Goal: Task Accomplishment & Management: Use online tool/utility

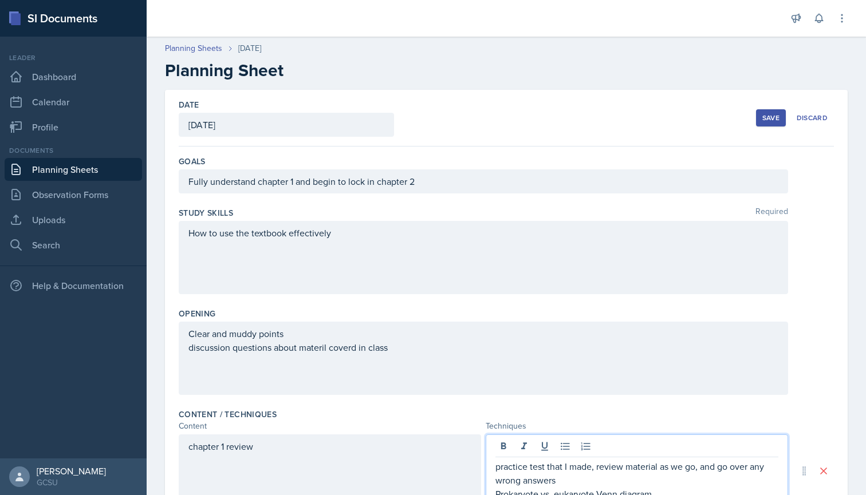
scroll to position [290, 0]
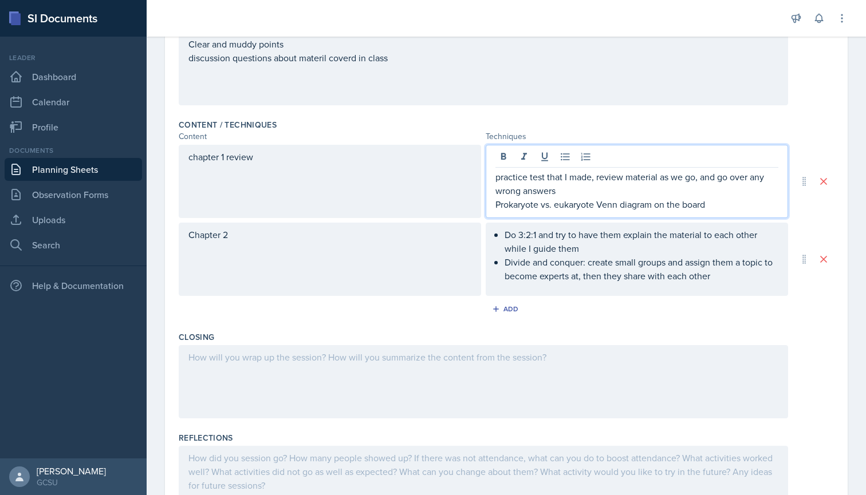
click at [495, 204] on p "Prokaryote vs. eukaryote Venn diagram on the board" at bounding box center [636, 205] width 283 height 14
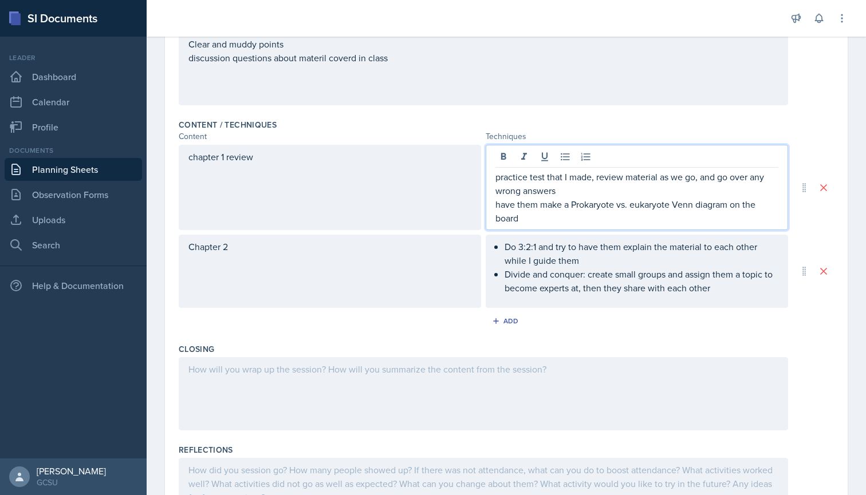
click at [492, 205] on div "practice test that I made, review material as we go, and go over any wrong answ…" at bounding box center [637, 187] width 302 height 85
click at [494, 205] on div "practice test that I made, review material as we go, and go over any wrong answ…" at bounding box center [637, 187] width 302 height 85
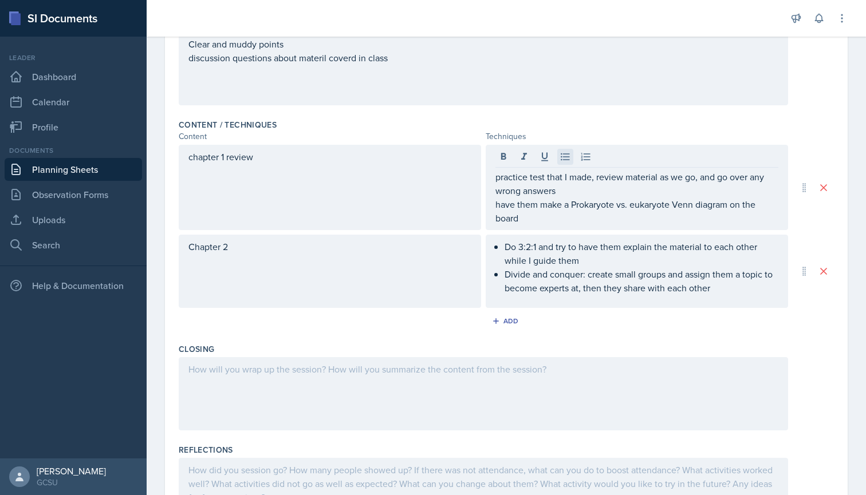
click at [566, 156] on icon at bounding box center [564, 156] width 11 height 11
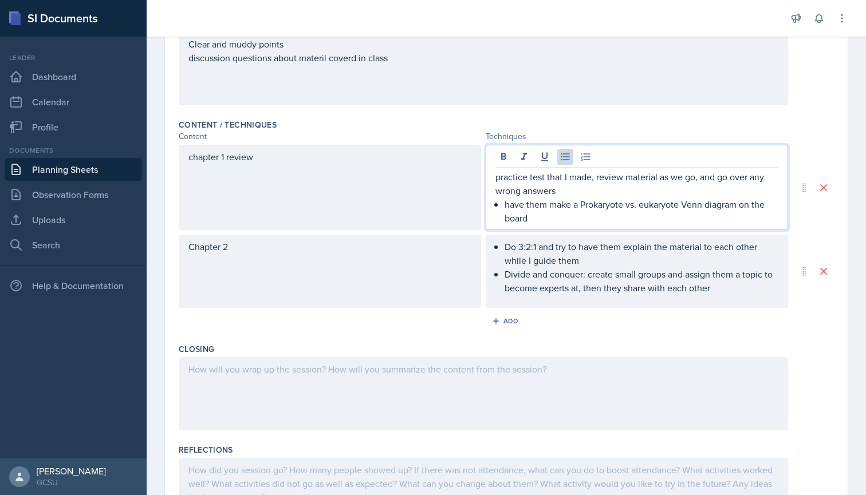
click at [521, 202] on p "have them make a Prokaryote vs. eukaryote Venn diagram on the board" at bounding box center [642, 211] width 274 height 27
click at [553, 211] on p "have them make a Prokaryote vs. eukaryote Venn diagram on the board" at bounding box center [642, 211] width 274 height 27
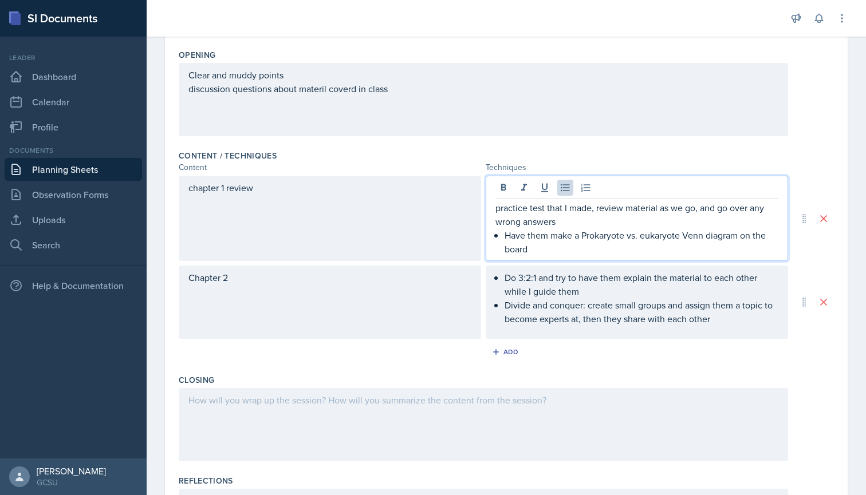
scroll to position [258, 0]
click at [495, 208] on p "practice test that I made, review material as we go, and go over any wrong answ…" at bounding box center [636, 215] width 283 height 27
click at [564, 188] on icon at bounding box center [565, 188] width 9 height 7
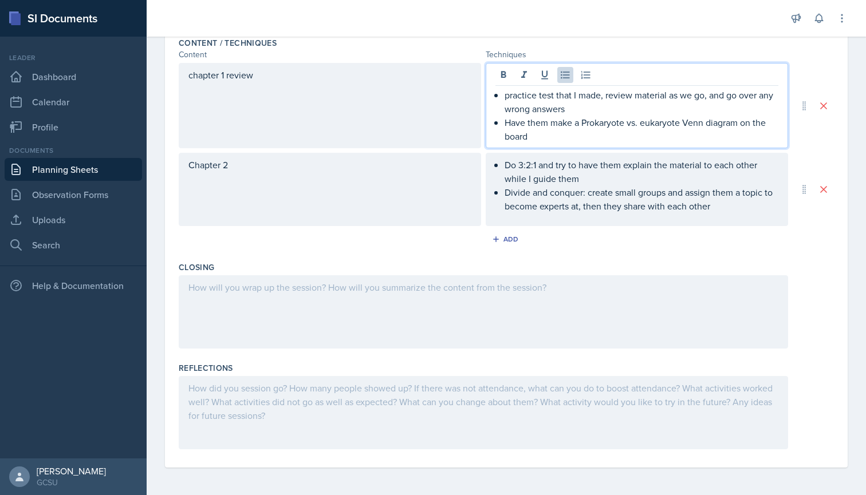
scroll to position [372, 0]
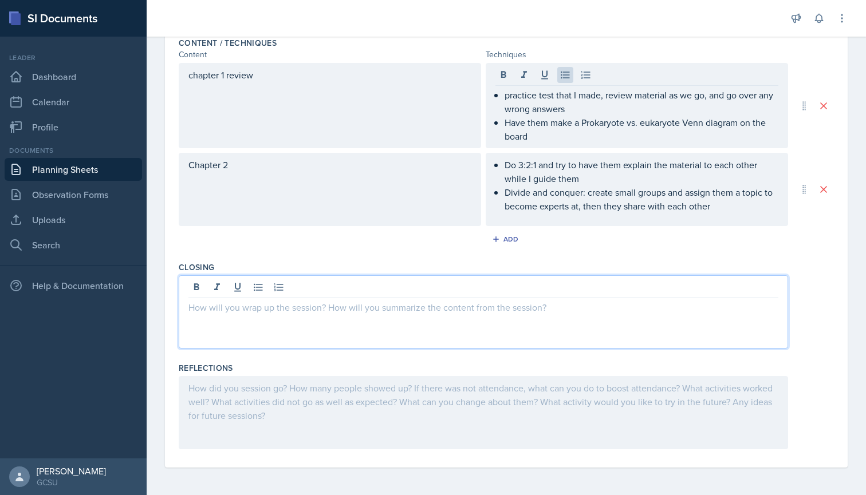
click at [297, 290] on div at bounding box center [483, 311] width 609 height 73
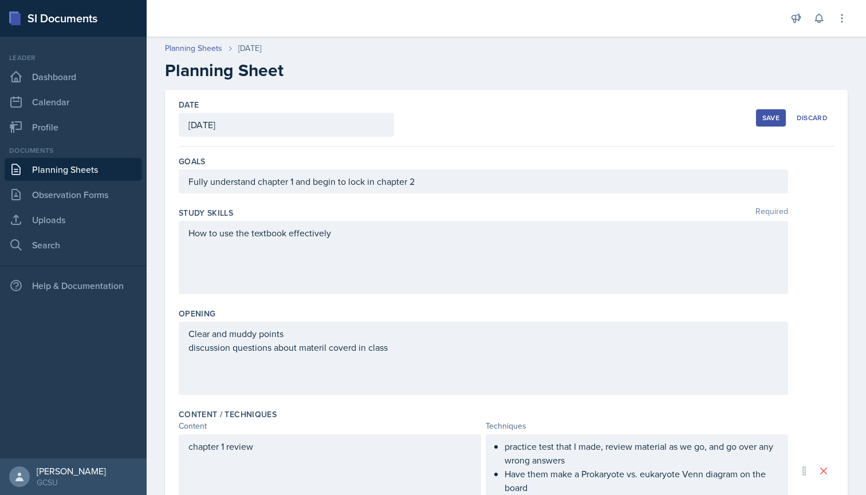
scroll to position [0, 0]
click at [354, 238] on div "How to use the textbook effectively" at bounding box center [483, 257] width 609 height 73
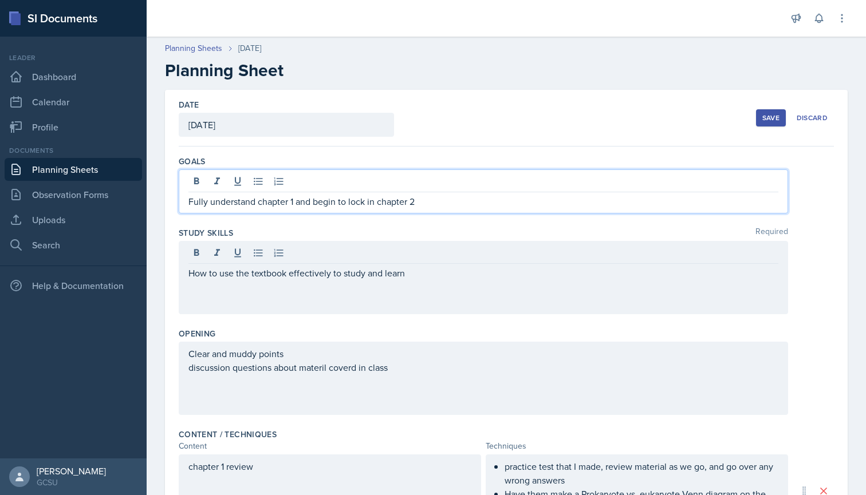
click at [464, 176] on div "Fully understand chapter 1 and begin to lock in chapter 2" at bounding box center [483, 192] width 609 height 44
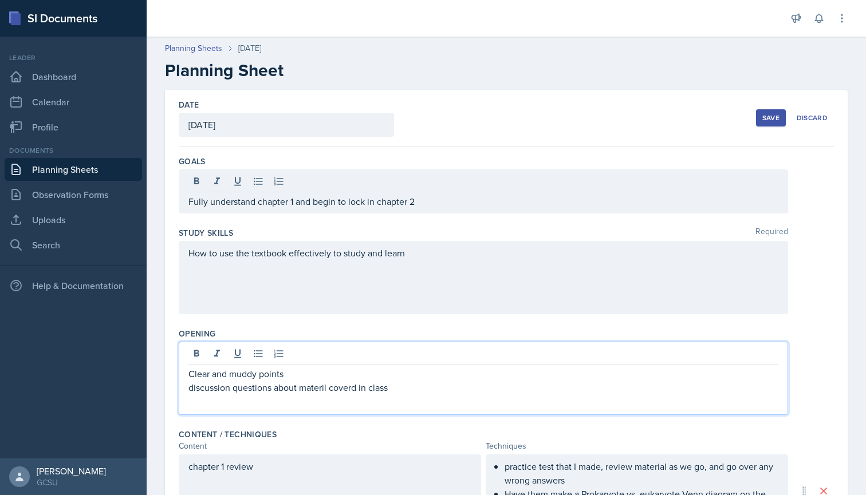
click at [428, 351] on div "Clear and [PERSON_NAME] points discussion questions about materil coverd in cla…" at bounding box center [483, 378] width 609 height 73
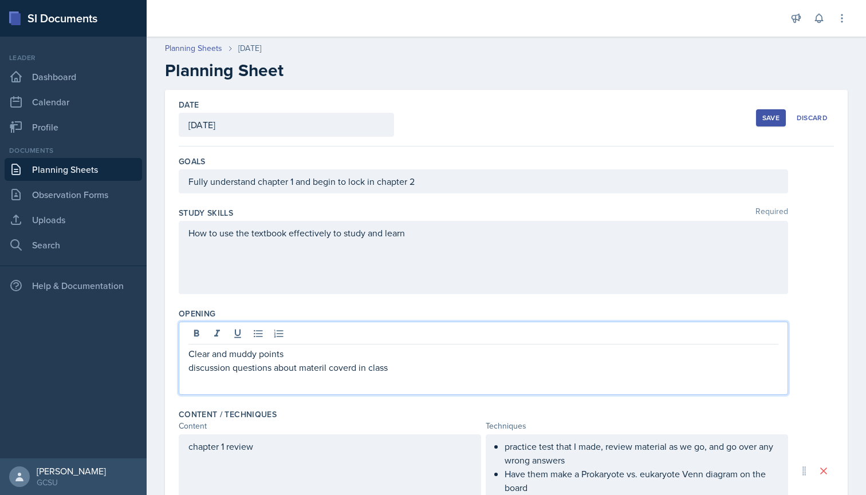
click at [397, 367] on p "discussion questions about materil coverd in class" at bounding box center [483, 368] width 590 height 14
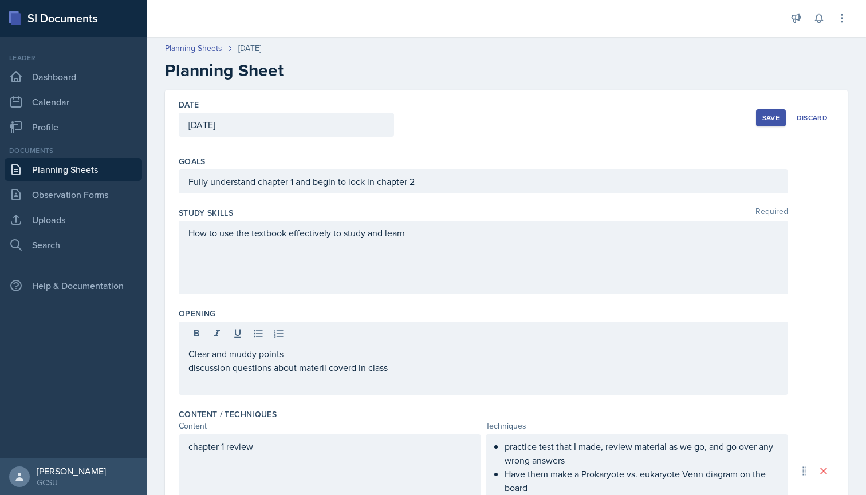
click at [187, 354] on div "Clear and [PERSON_NAME] points discussion questions about materil coverd in cla…" at bounding box center [483, 358] width 609 height 73
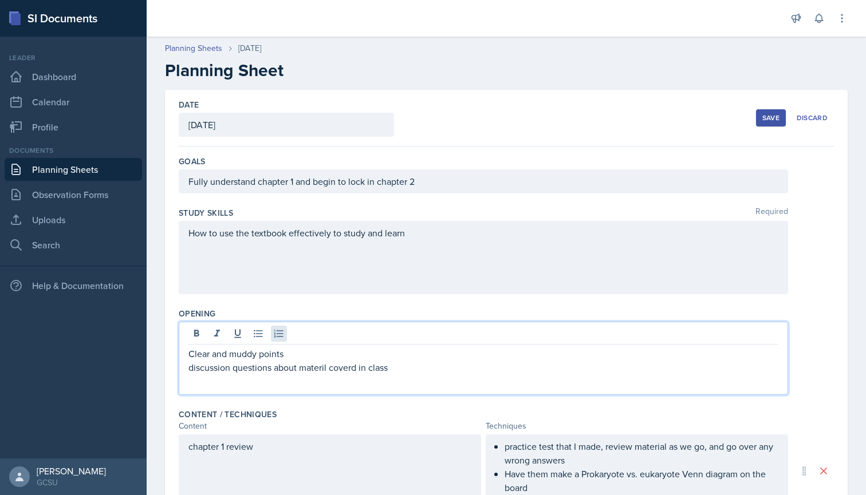
click at [277, 332] on icon at bounding box center [278, 333] width 11 height 11
click at [197, 368] on div "Clear and [PERSON_NAME] points discussion questions about materil coverd in cla…" at bounding box center [483, 360] width 590 height 27
click at [189, 355] on p "Clear and muddy points" at bounding box center [483, 354] width 590 height 14
click at [257, 327] on button at bounding box center [258, 334] width 16 height 16
click at [187, 368] on div "Clear and [PERSON_NAME] points discussion questions about materil coverd in cla…" at bounding box center [483, 358] width 609 height 73
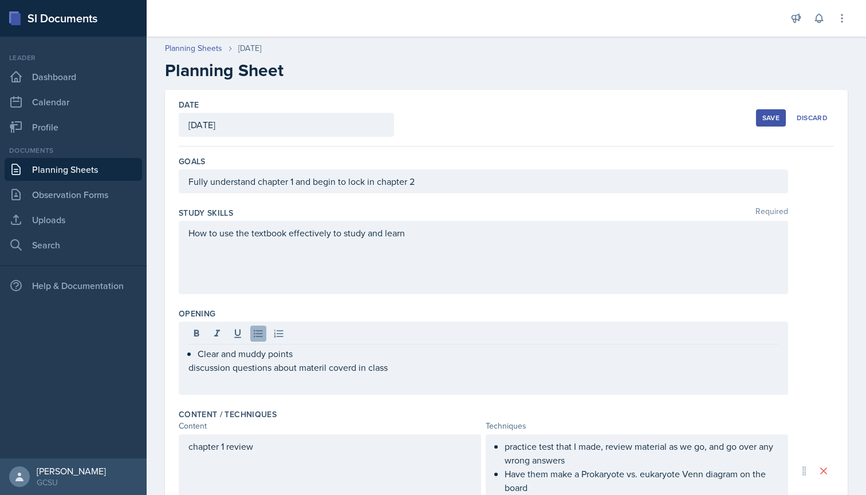
click at [259, 331] on icon at bounding box center [258, 333] width 9 height 7
click at [253, 330] on icon at bounding box center [258, 333] width 11 height 11
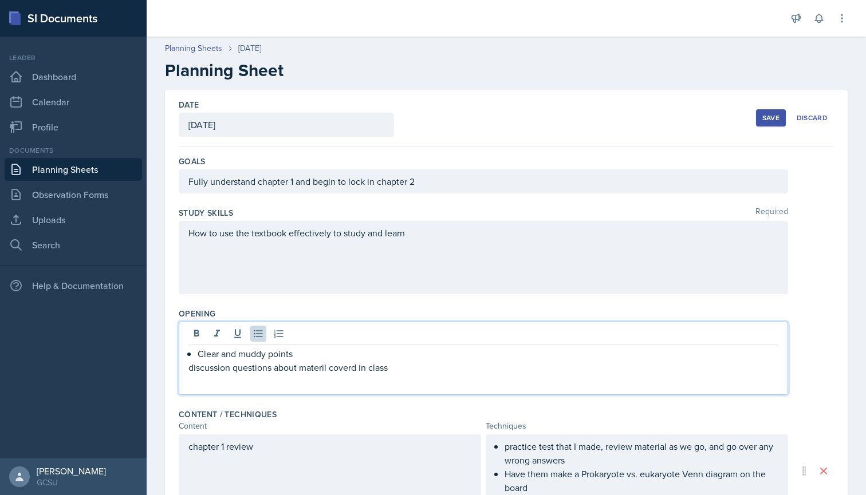
click at [189, 372] on p "discussion questions about materil coverd in class" at bounding box center [483, 368] width 590 height 14
click at [257, 328] on icon at bounding box center [258, 333] width 11 height 11
click at [343, 368] on p "discussion questions about materil coverd in class" at bounding box center [488, 368] width 581 height 14
click at [420, 362] on p "discussion questions about material covered in class" at bounding box center [488, 368] width 581 height 14
click at [202, 370] on p "discussion questions about material covered in class" at bounding box center [488, 368] width 581 height 14
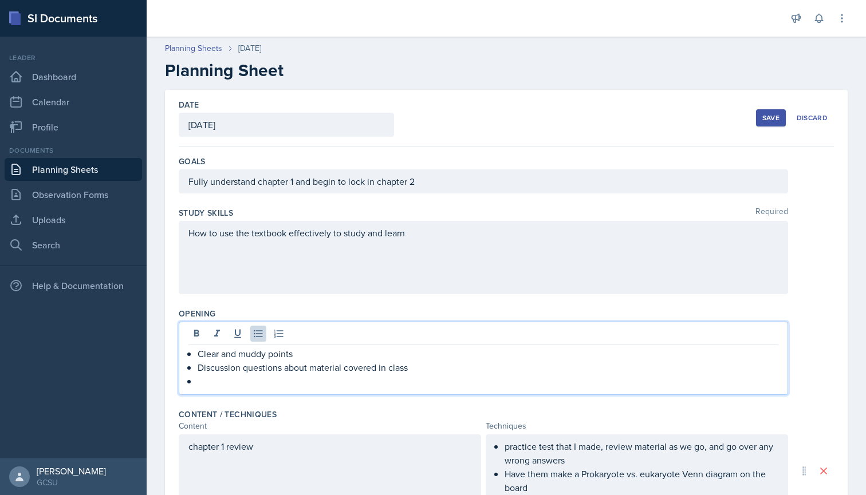
click at [209, 388] on p at bounding box center [488, 382] width 581 height 14
click at [272, 448] on div "chapter 1 review" at bounding box center [330, 471] width 302 height 73
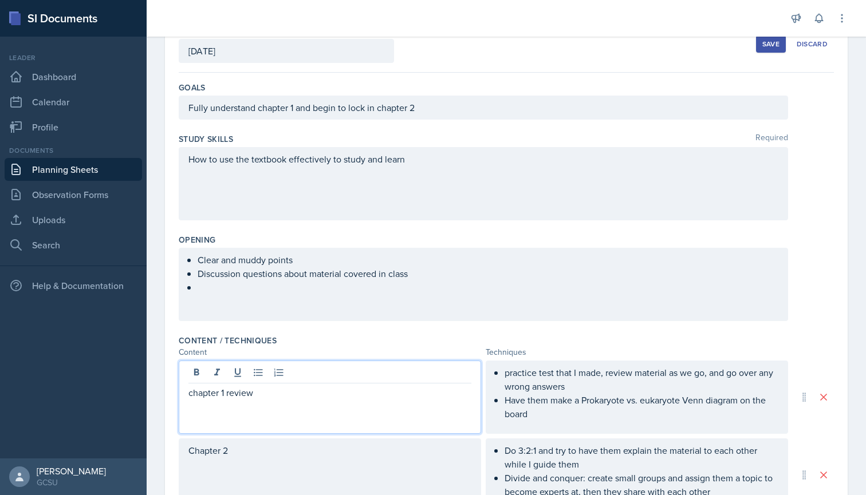
scroll to position [74, 0]
click at [262, 372] on icon at bounding box center [258, 372] width 9 height 7
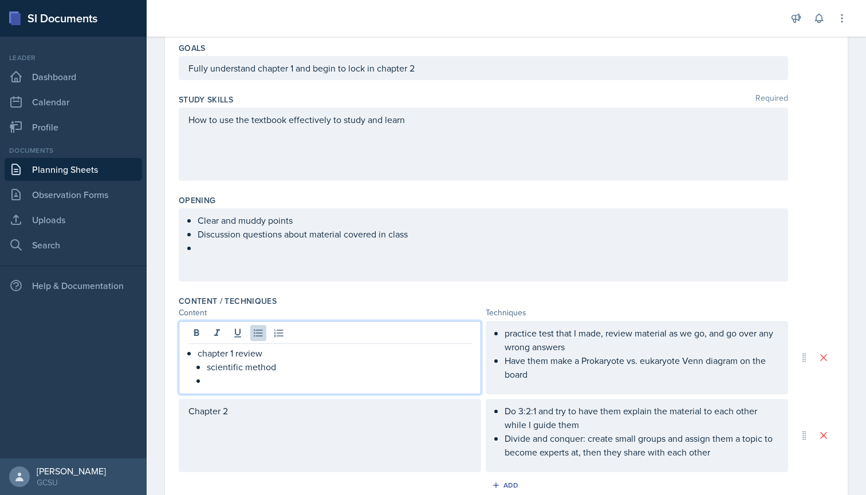
scroll to position [117, 0]
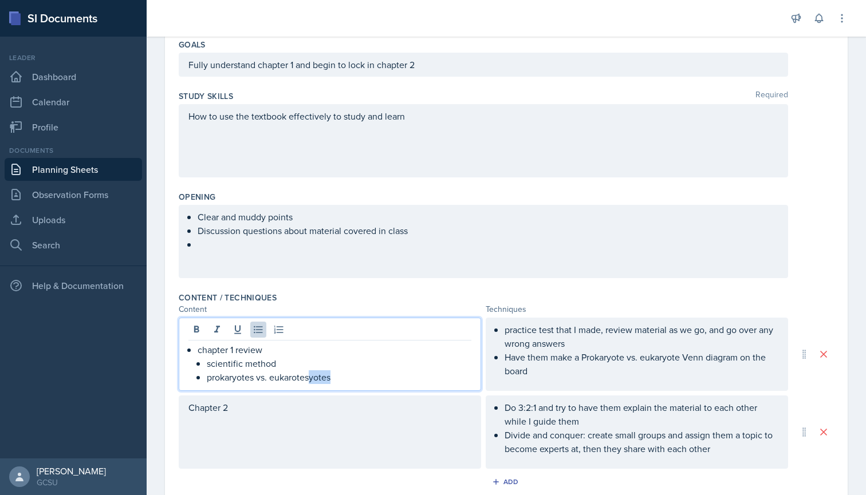
drag, startPoint x: 336, startPoint y: 381, endPoint x: 310, endPoint y: 380, distance: 25.2
click at [310, 380] on p "prokaryotes vs. eukarotesyotes" at bounding box center [339, 378] width 265 height 14
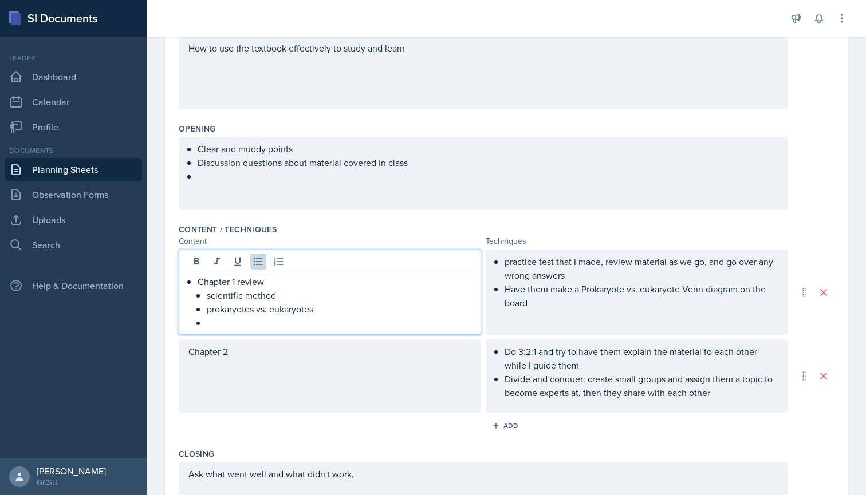
scroll to position [186, 0]
click at [227, 321] on p at bounding box center [339, 323] width 265 height 14
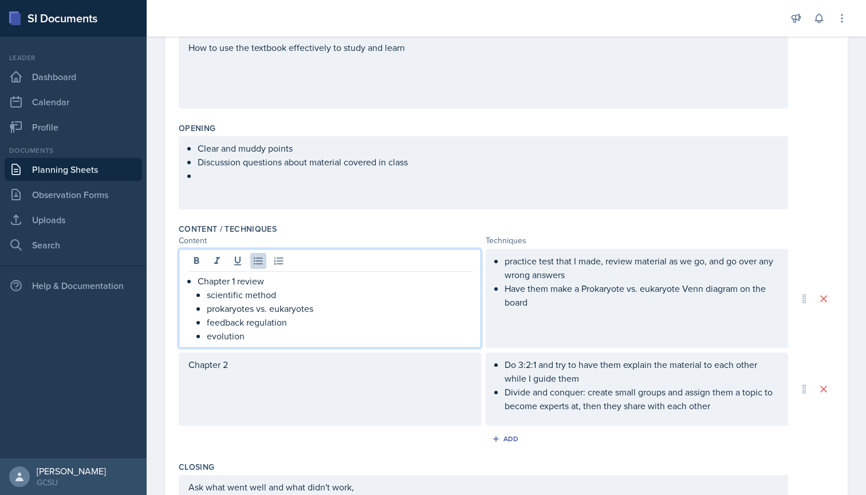
click at [237, 385] on div "Chapter 2" at bounding box center [330, 389] width 302 height 73
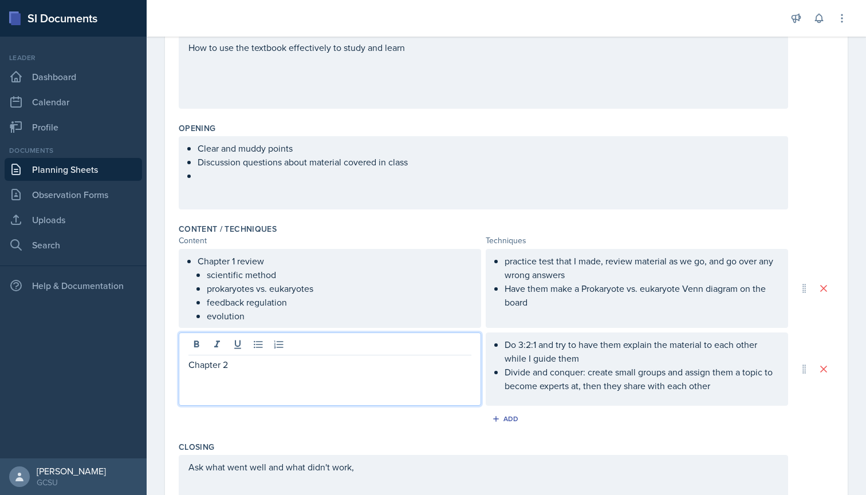
click at [193, 362] on p "Chapter 2" at bounding box center [329, 365] width 283 height 14
click at [185, 362] on div "Chapter 2" at bounding box center [330, 369] width 302 height 73
click at [189, 367] on p "Chapter 2" at bounding box center [329, 365] width 283 height 14
click at [261, 348] on icon at bounding box center [258, 344] width 11 height 11
click at [216, 378] on p at bounding box center [329, 379] width 283 height 14
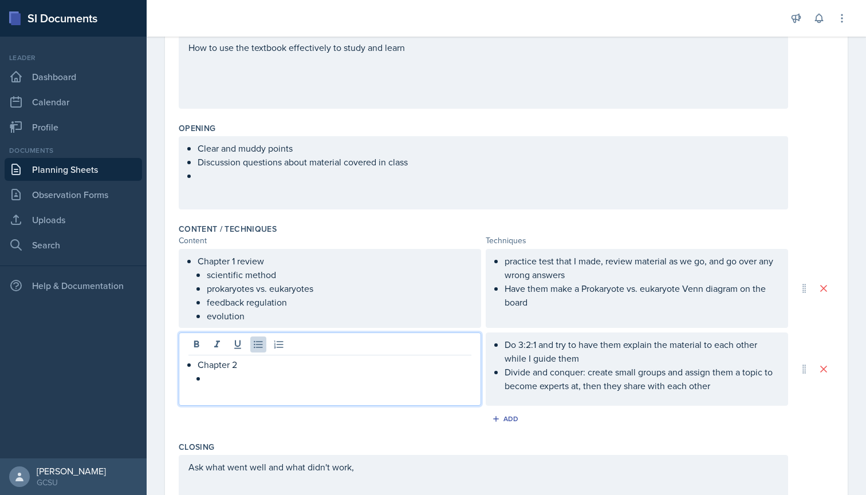
click at [589, 360] on p "Do 3:2:1 and try to have them explain the material to each other while I guide …" at bounding box center [642, 351] width 274 height 27
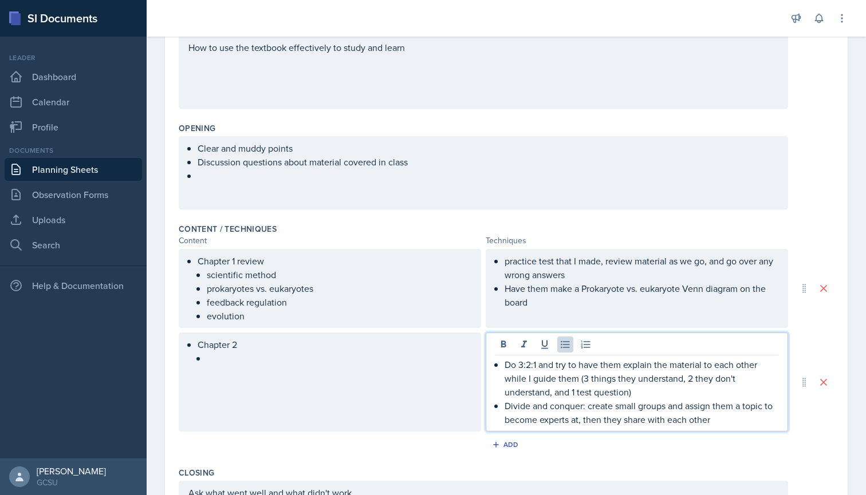
click at [724, 423] on p "Divide and conquer: create small groups and assign them a topic to become exper…" at bounding box center [642, 412] width 274 height 27
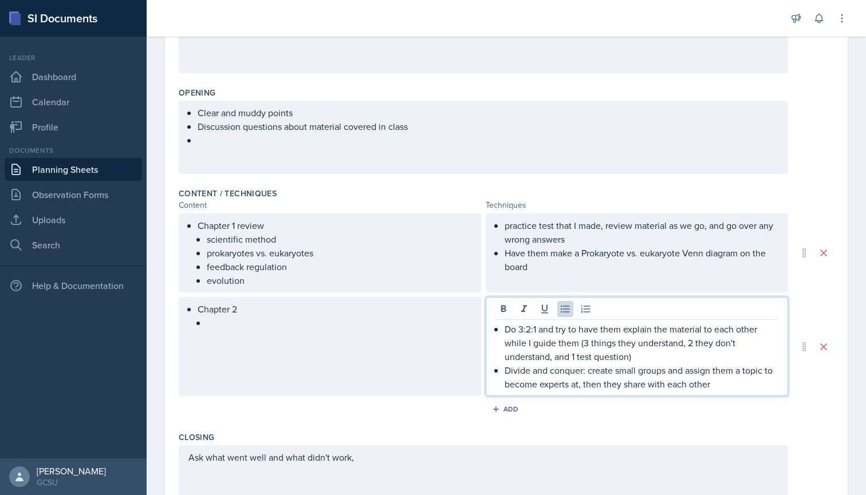
scroll to position [222, 0]
click at [271, 325] on li "Chapter 2" at bounding box center [335, 314] width 274 height 27
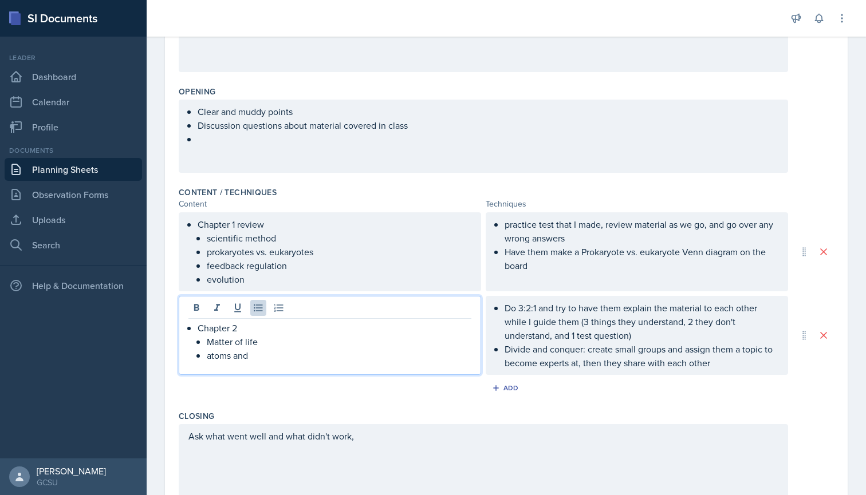
click at [258, 353] on p "atoms and" at bounding box center [339, 356] width 265 height 14
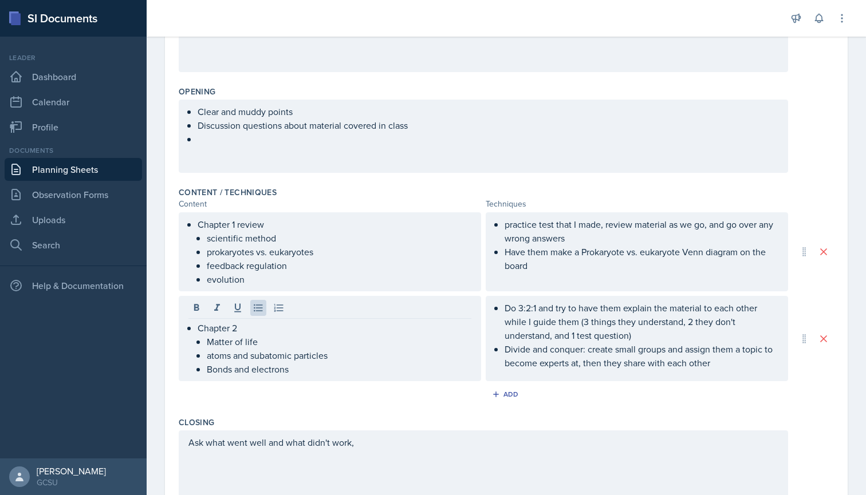
click at [381, 450] on div "Ask what went well and what didn't work," at bounding box center [483, 467] width 609 height 73
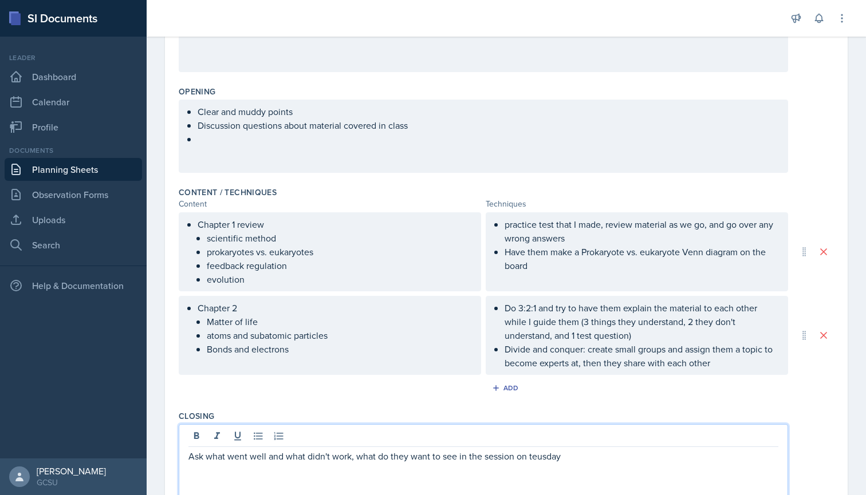
scroll to position [371, 0]
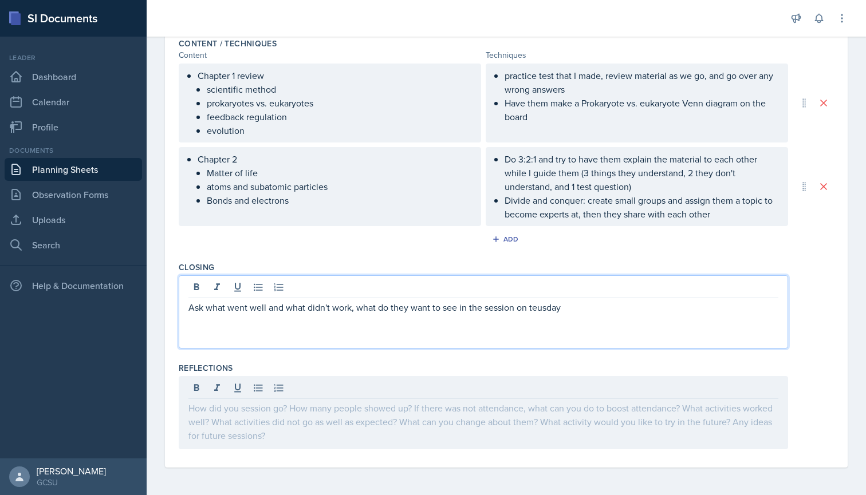
click at [541, 306] on p "Ask what went well and what didn't work, what do they want to see in the sessio…" at bounding box center [483, 308] width 590 height 14
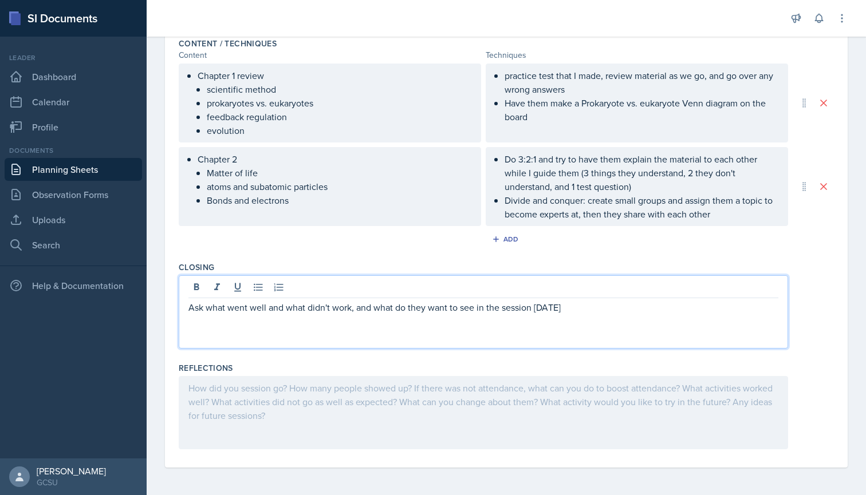
click at [609, 303] on p "Ask what went well and what didn't work, and what do they want to see in the se…" at bounding box center [483, 308] width 590 height 14
click at [406, 311] on p "Ask what went well and what didn't work, and what do they want to see in the se…" at bounding box center [483, 308] width 590 height 14
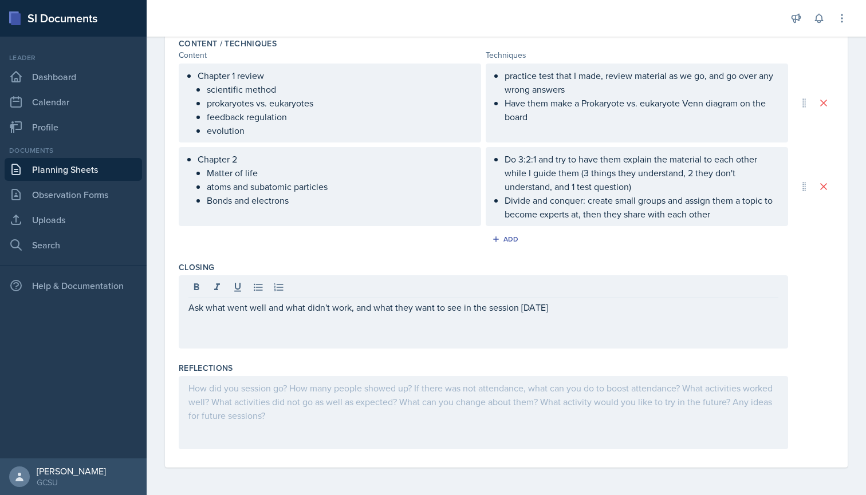
click at [578, 316] on div "Ask what went well and what didn't work, and what they want to see in the sessi…" at bounding box center [483, 311] width 609 height 73
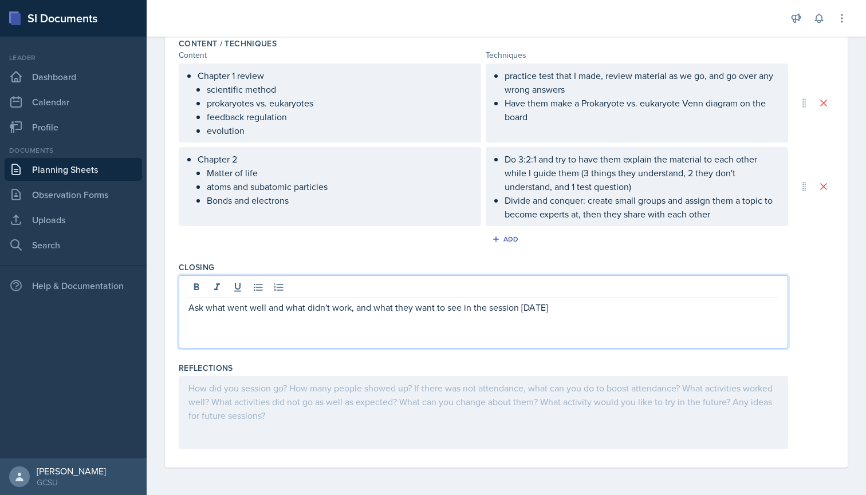
click at [578, 306] on p "Ask what went well and what didn't work, and what they want to see in the sessi…" at bounding box center [483, 308] width 590 height 14
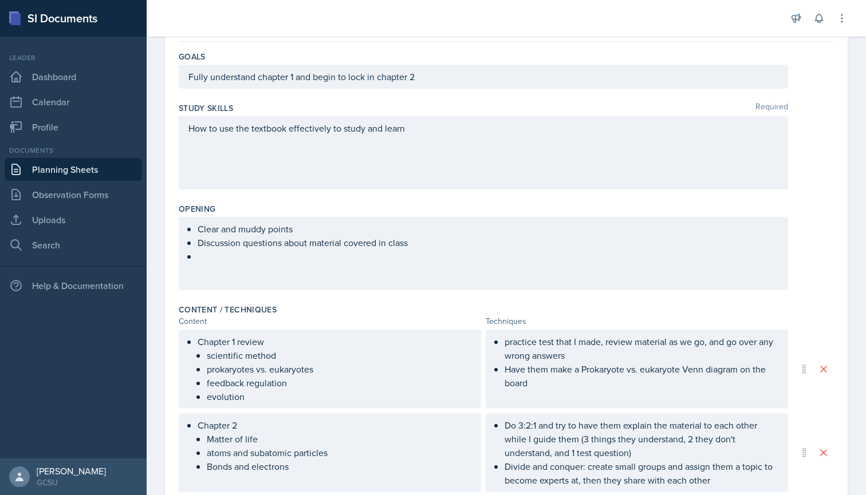
scroll to position [116, 0]
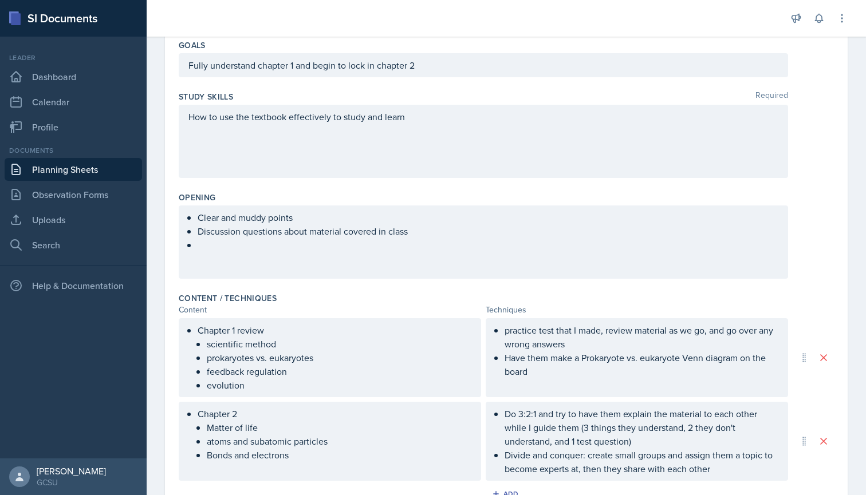
click at [269, 249] on ul "Discussion questions about material covered in class" at bounding box center [488, 237] width 581 height 27
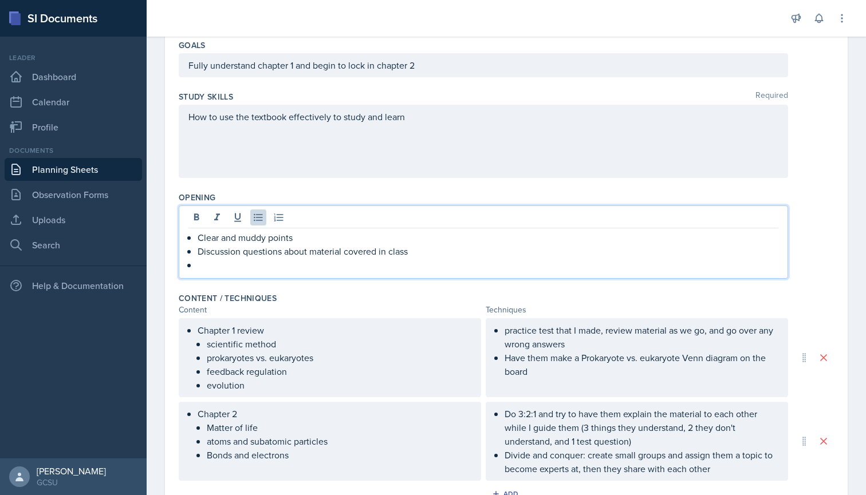
click at [210, 271] on p at bounding box center [488, 265] width 581 height 14
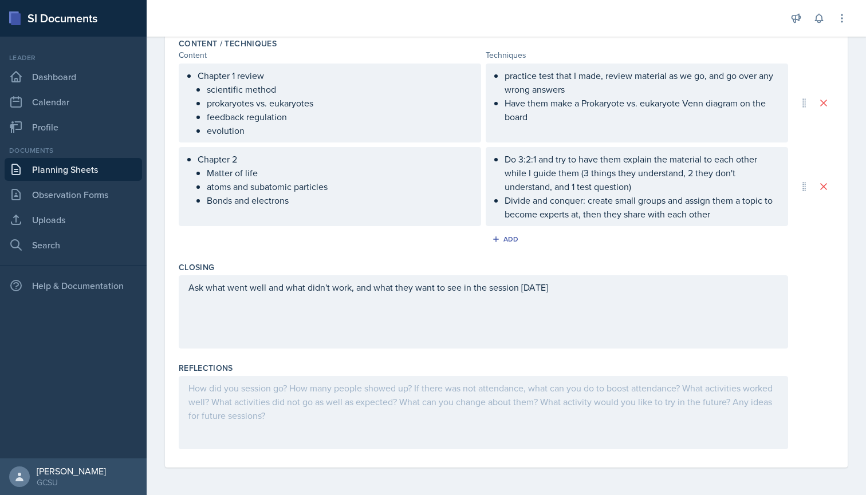
scroll to position [0, 0]
click at [357, 240] on div "Add" at bounding box center [506, 242] width 655 height 22
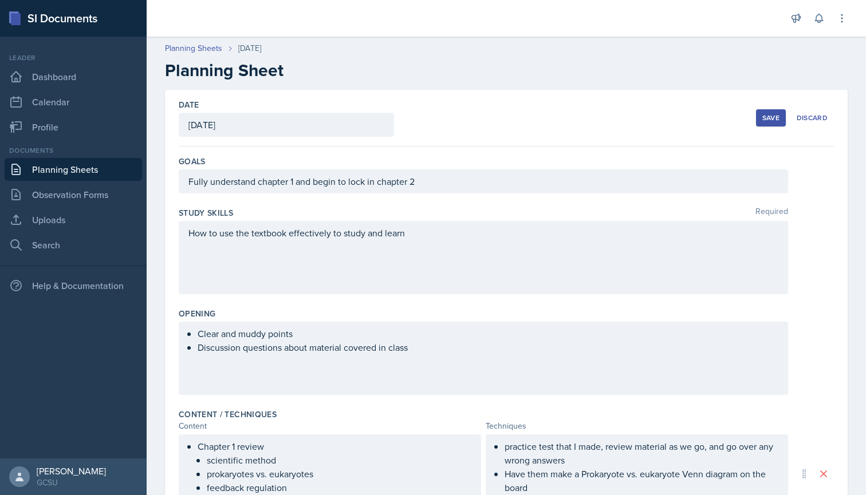
click at [778, 118] on div "Save" at bounding box center [770, 117] width 17 height 9
